Goal: Information Seeking & Learning: Learn about a topic

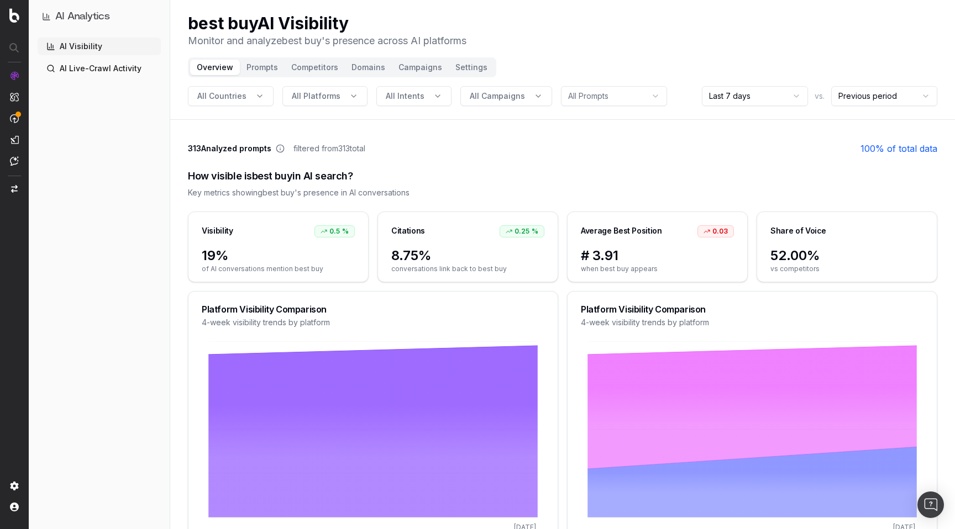
click at [768, 98] on html "AI Analytics AI Visibility AI Live-Crawl Activity best buy AI Visibility Monito…" at bounding box center [477, 264] width 955 height 529
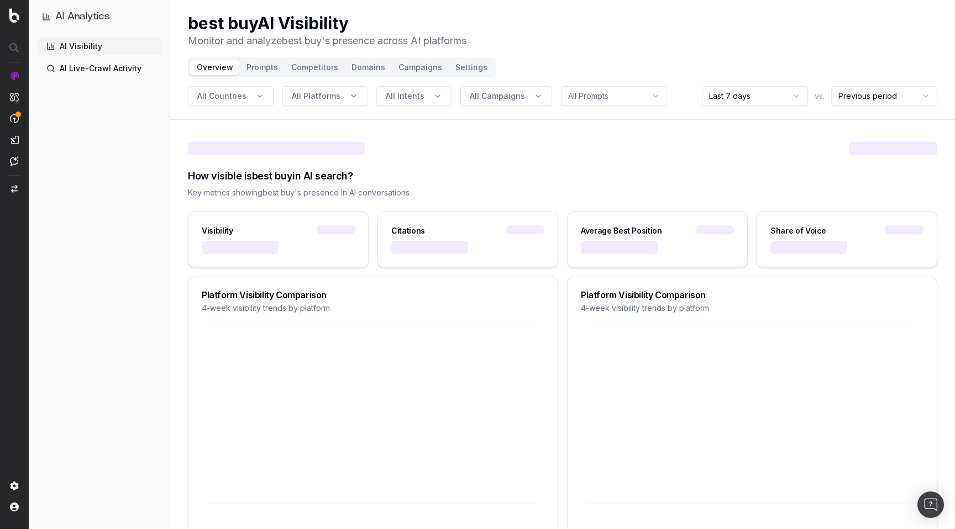
click at [711, 35] on div "best buy AI Visibility Monitor and analyze best buy 's presence across AI platf…" at bounding box center [562, 30] width 749 height 35
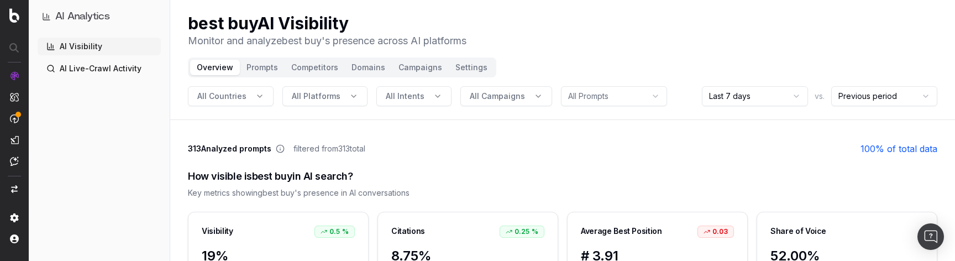
click at [759, 94] on html "AI Analytics AI Visibility AI Live-Crawl Activity best buy AI Visibility Monito…" at bounding box center [477, 130] width 955 height 261
click at [690, 57] on header "best buy AI Visibility Monitor and analyze best buy 's presence across AI platf…" at bounding box center [562, 60] width 785 height 120
click at [744, 92] on html "AI Analytics AI Visibility AI Live-Crawl Activity best buy AI Visibility Monito…" at bounding box center [477, 130] width 955 height 261
click at [782, 99] on html "AI Analytics AI Visibility AI Live-Crawl Activity best buy AI Visibility Monito…" at bounding box center [477, 130] width 955 height 261
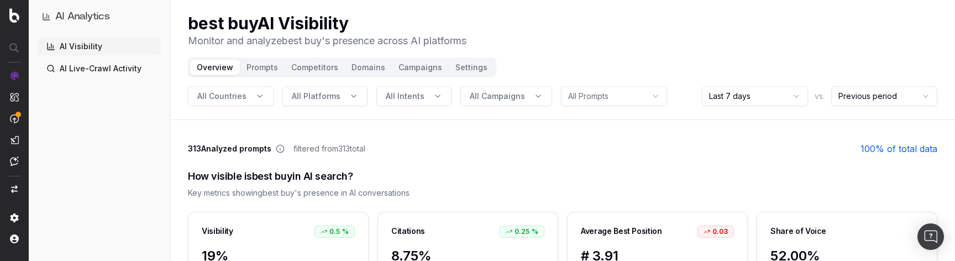
click at [764, 60] on header "best buy AI Visibility Monitor and analyze best buy 's presence across AI platf…" at bounding box center [562, 60] width 785 height 120
click at [574, 38] on div "best buy AI Visibility Monitor and analyze best buy 's presence across AI platf…" at bounding box center [562, 30] width 749 height 35
